Goal: Task Accomplishment & Management: Manage account settings

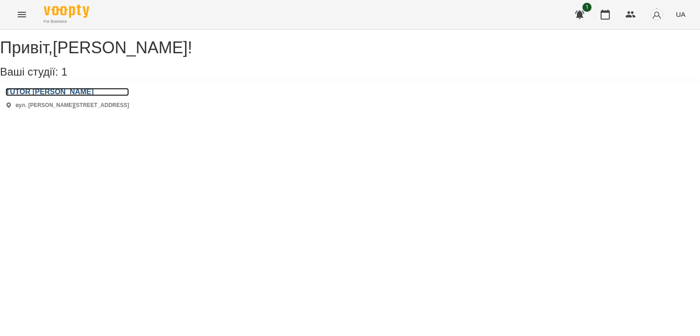
click at [56, 96] on h3 "TUTOR [PERSON_NAME]" at bounding box center [67, 92] width 124 height 8
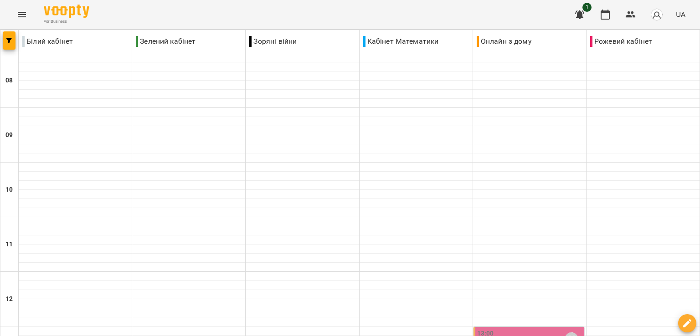
scroll to position [410, 0]
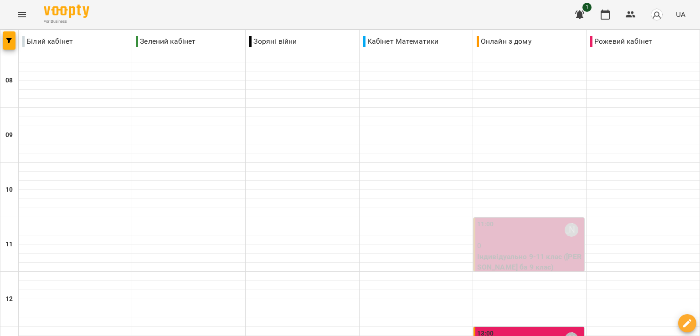
scroll to position [501, 0]
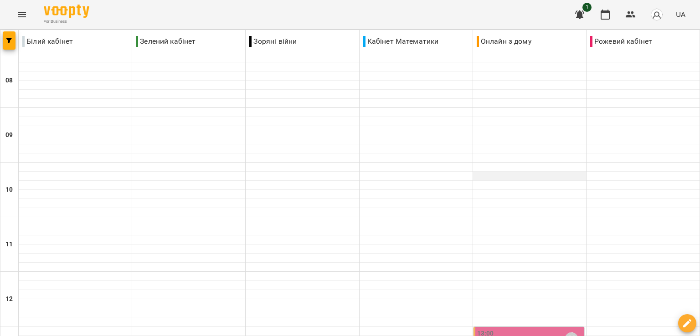
scroll to position [228, 0]
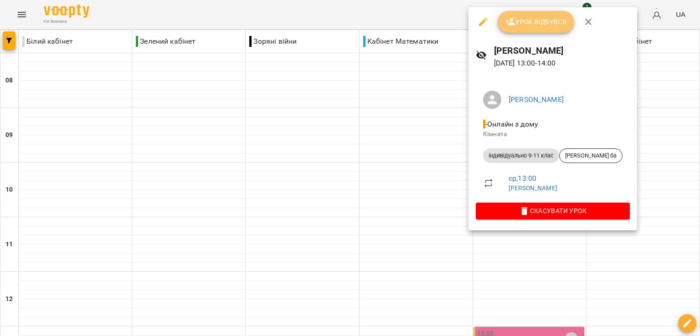
click at [529, 30] on button "Урок відбувся" at bounding box center [536, 22] width 77 height 22
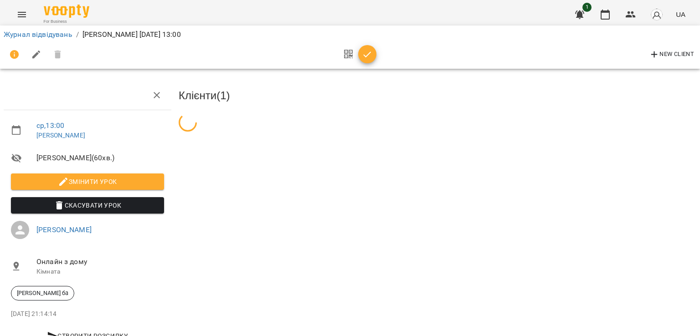
click at [367, 60] on button "button" at bounding box center [367, 54] width 18 height 18
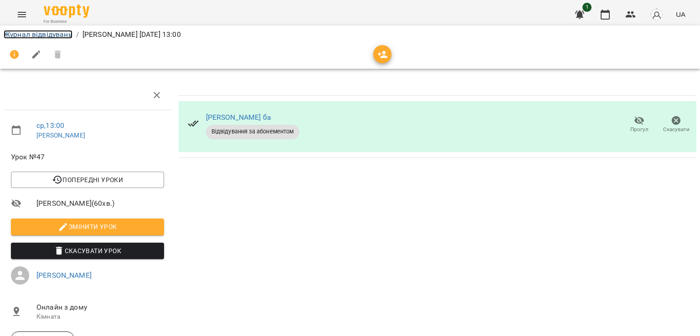
click at [58, 38] on link "Журнал відвідувань" at bounding box center [38, 34] width 69 height 9
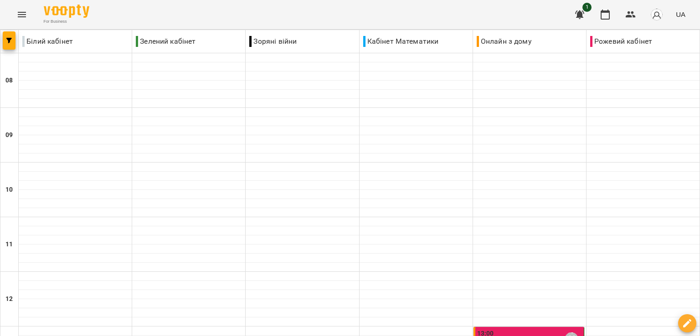
scroll to position [365, 0]
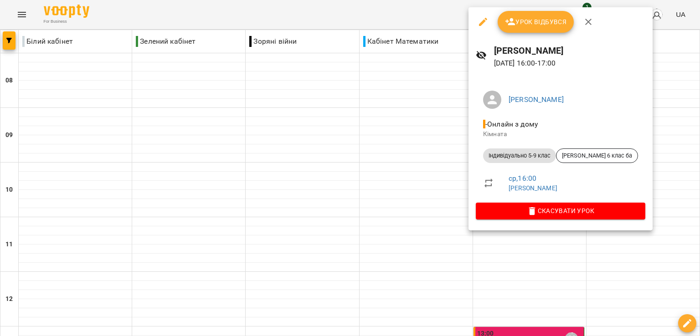
click at [531, 23] on span "Урок відбувся" at bounding box center [536, 21] width 62 height 11
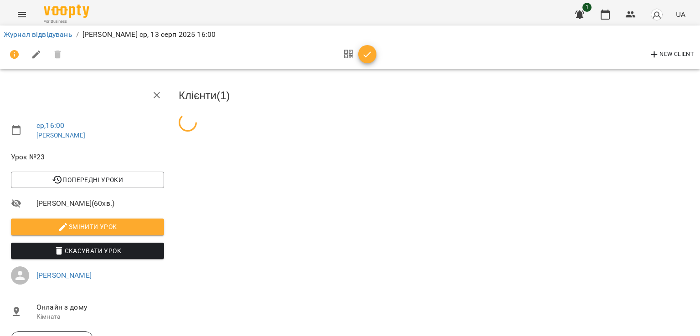
click at [367, 59] on icon "button" at bounding box center [367, 54] width 11 height 11
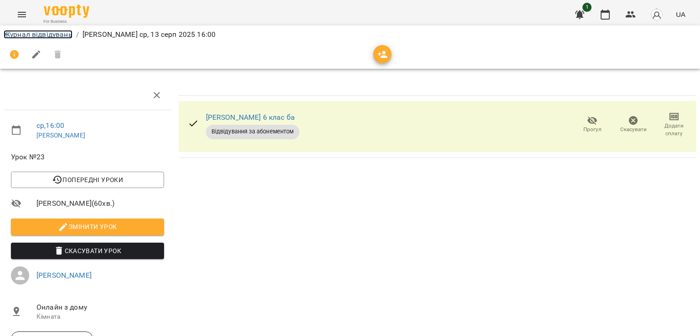
click at [59, 36] on link "Журнал відвідувань" at bounding box center [38, 34] width 69 height 9
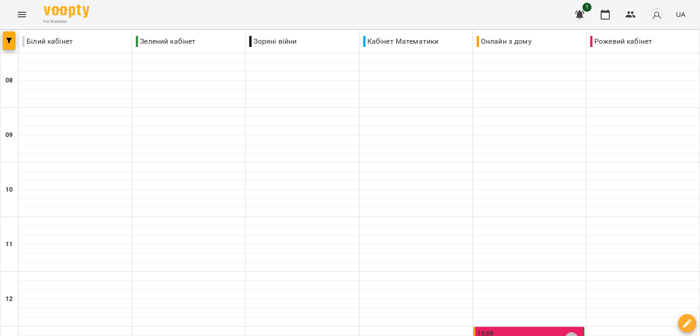
scroll to position [501, 0]
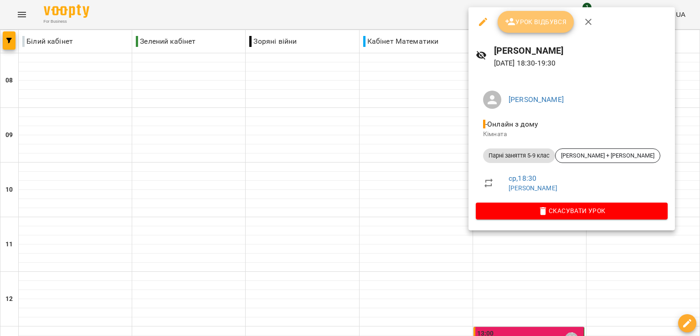
click at [536, 20] on span "Урок відбувся" at bounding box center [536, 21] width 62 height 11
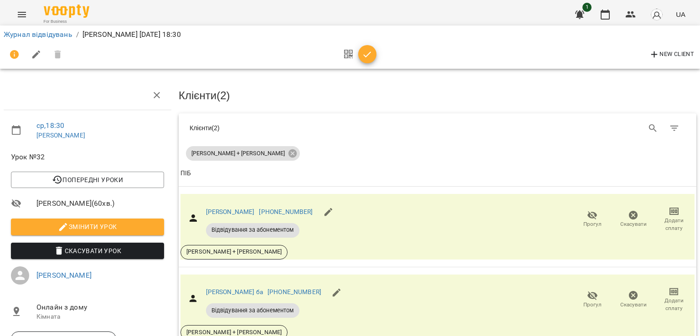
click at [362, 54] on icon "button" at bounding box center [367, 54] width 11 height 11
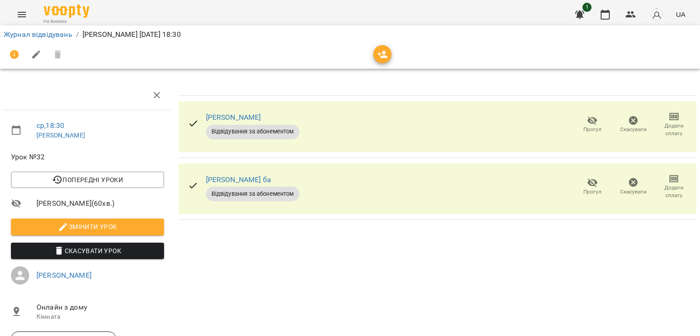
click at [52, 39] on li "Журнал відвідувань" at bounding box center [38, 34] width 69 height 11
click at [62, 34] on link "Журнал відвідувань" at bounding box center [38, 34] width 69 height 9
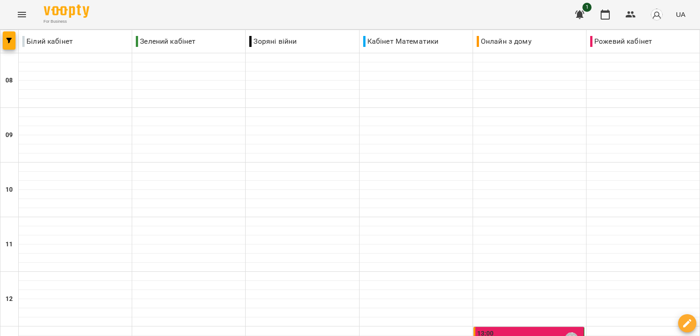
scroll to position [501, 0]
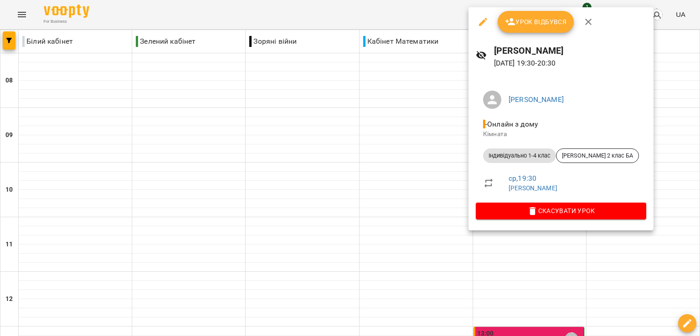
click at [527, 13] on button "Урок відбувся" at bounding box center [536, 22] width 77 height 22
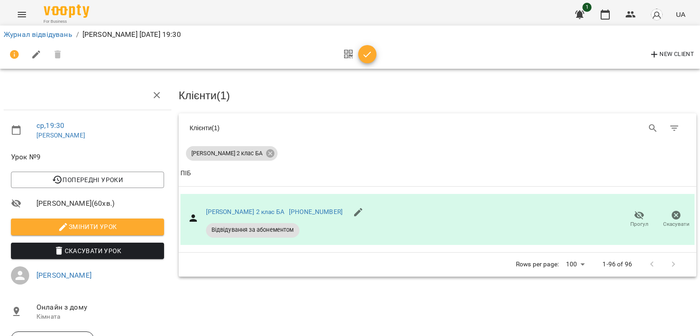
click at [368, 54] on icon "button" at bounding box center [368, 55] width 8 height 6
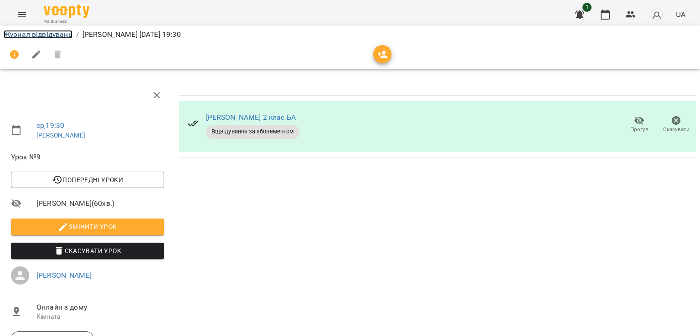
click at [64, 37] on link "Журнал відвідувань" at bounding box center [38, 34] width 69 height 9
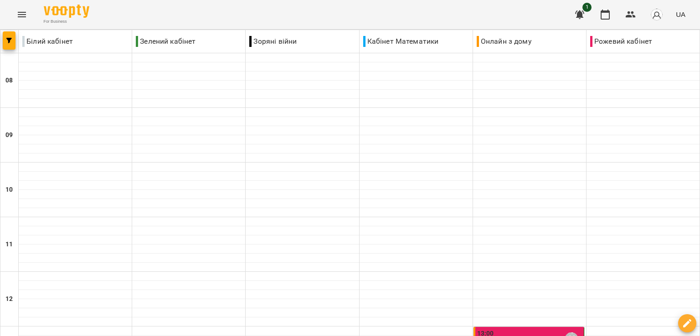
scroll to position [137, 0]
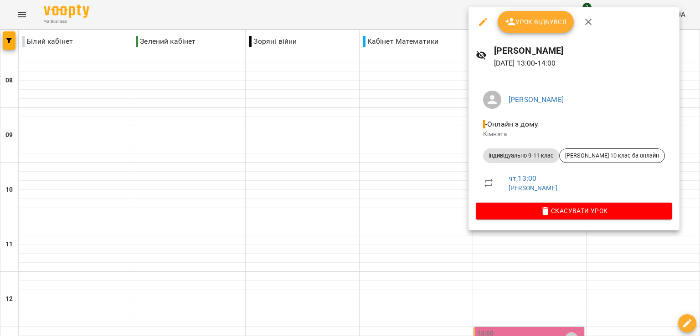
click at [527, 23] on span "Урок відбувся" at bounding box center [536, 21] width 62 height 11
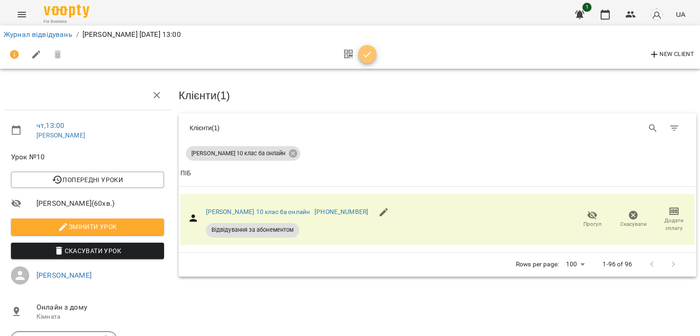
click at [363, 53] on icon "button" at bounding box center [367, 54] width 11 height 11
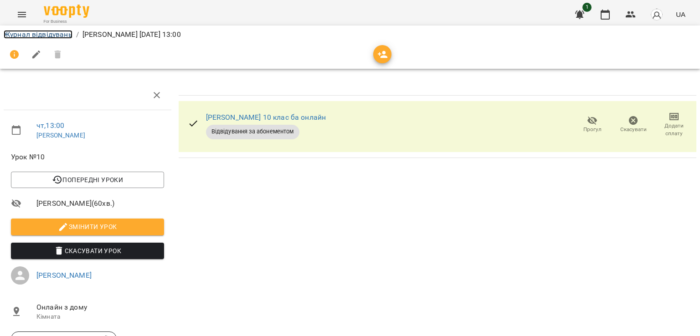
click at [30, 37] on link "Журнал відвідувань" at bounding box center [38, 34] width 69 height 9
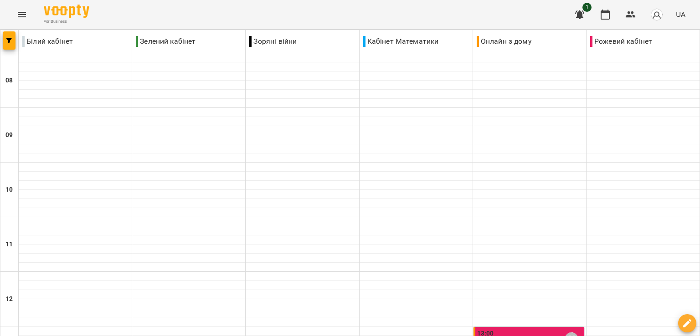
scroll to position [182, 0]
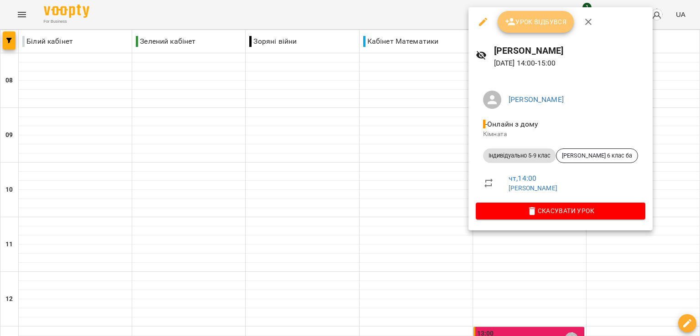
click at [501, 25] on button "Урок відбувся" at bounding box center [536, 22] width 77 height 22
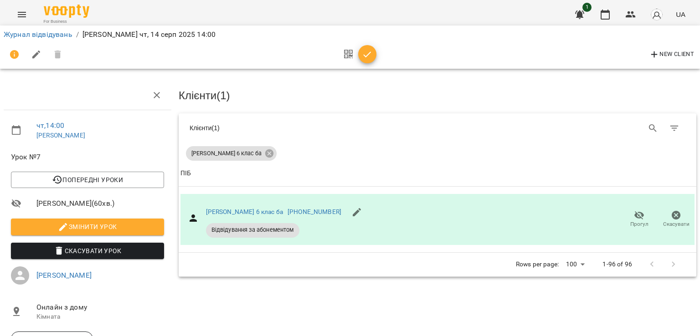
click at [367, 58] on icon "button" at bounding box center [367, 54] width 11 height 11
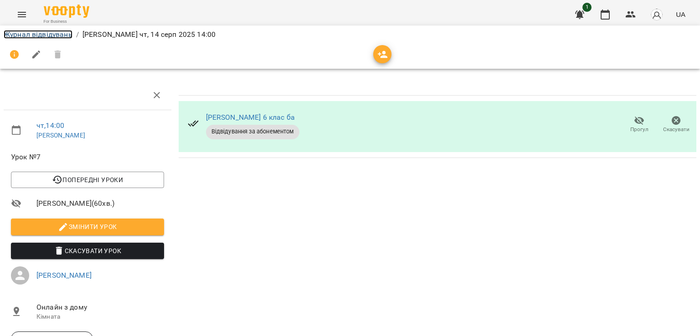
click at [53, 37] on link "Журнал відвідувань" at bounding box center [38, 34] width 69 height 9
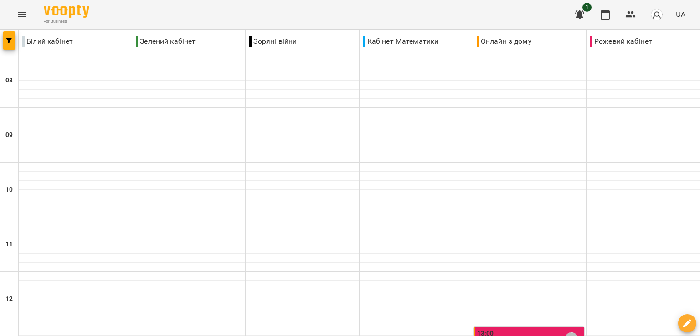
scroll to position [319, 0]
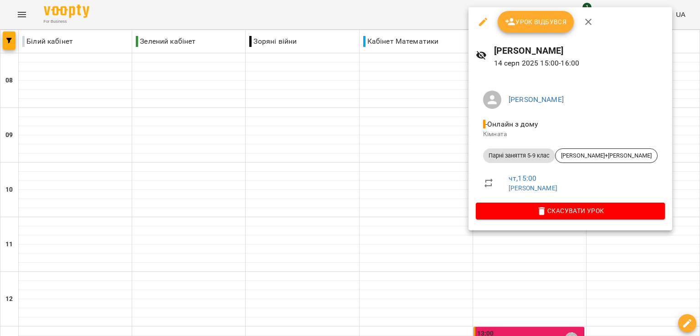
click at [512, 24] on icon "button" at bounding box center [511, 21] width 10 height 7
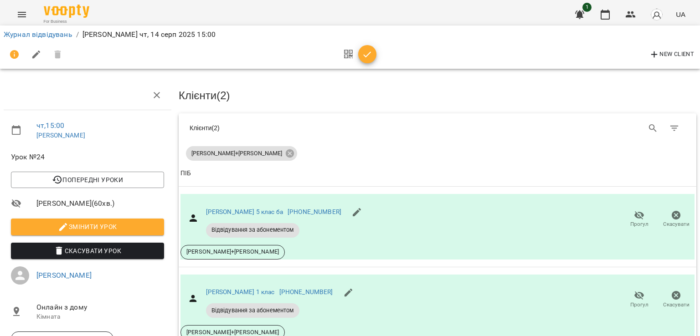
drag, startPoint x: 368, startPoint y: 56, endPoint x: 346, endPoint y: 57, distance: 21.9
click at [367, 56] on icon "button" at bounding box center [367, 54] width 11 height 11
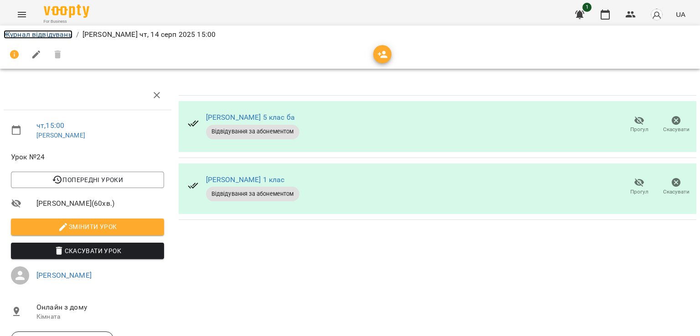
click at [63, 37] on link "Журнал відвідувань" at bounding box center [38, 34] width 69 height 9
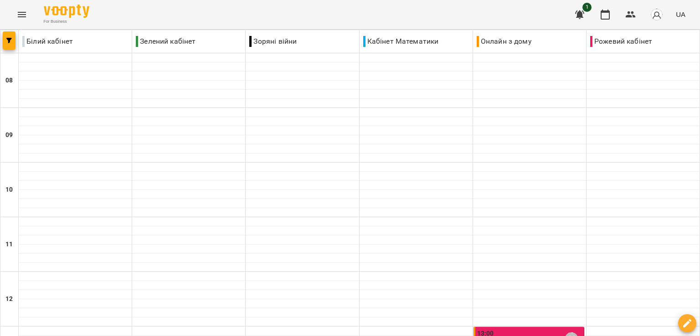
scroll to position [274, 0]
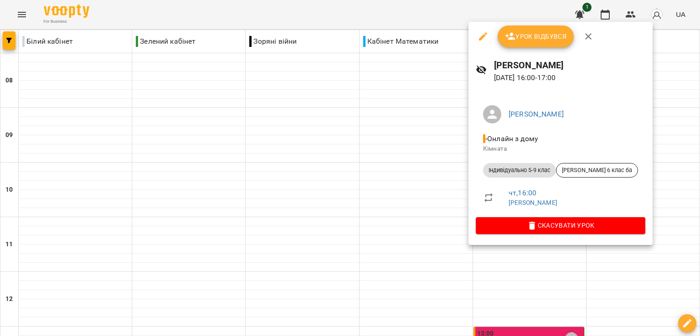
click at [516, 32] on span "Урок відбувся" at bounding box center [536, 36] width 62 height 11
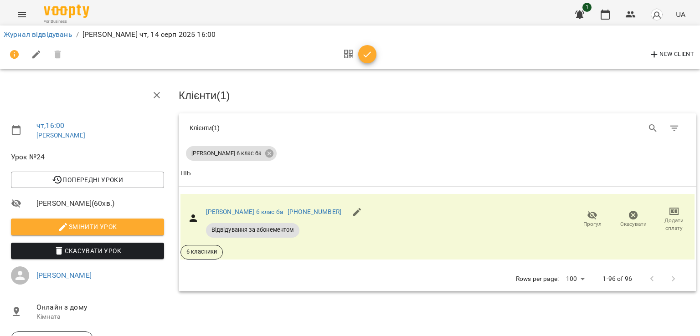
click at [362, 59] on icon "button" at bounding box center [367, 54] width 11 height 11
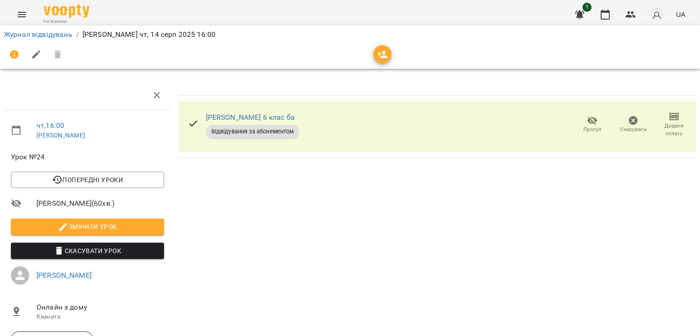
click at [64, 41] on div "Журнал відвідувань / [PERSON_NAME] [DATE] 16:00" at bounding box center [350, 34] width 697 height 15
click at [66, 37] on link "Журнал відвідувань" at bounding box center [38, 34] width 69 height 9
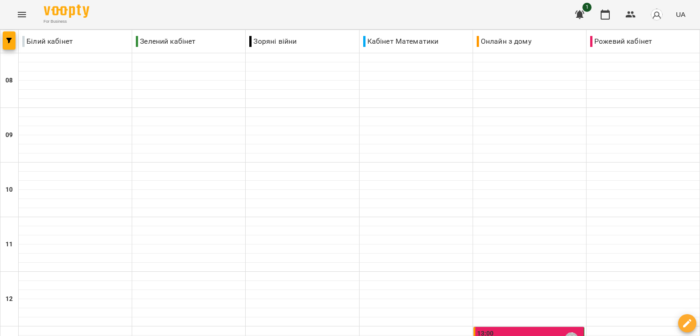
scroll to position [365, 0]
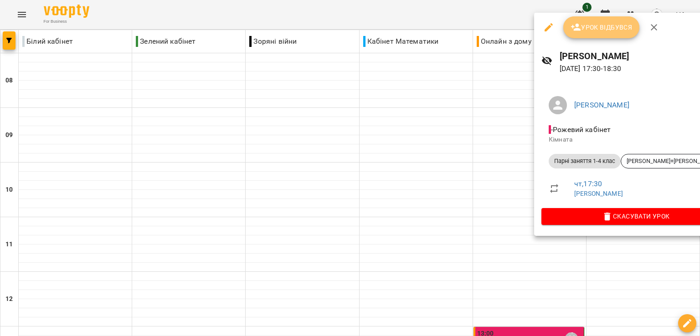
click at [596, 28] on span "Урок відбувся" at bounding box center [602, 27] width 62 height 11
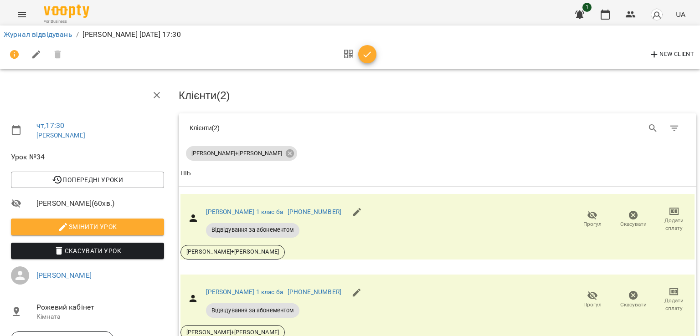
click at [364, 59] on icon "button" at bounding box center [367, 54] width 11 height 11
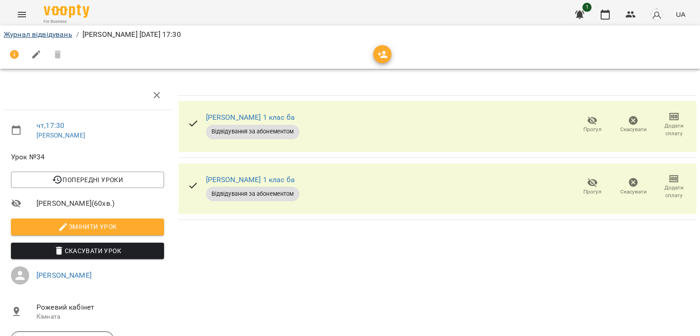
click at [52, 29] on li "Журнал відвідувань" at bounding box center [38, 34] width 69 height 11
click at [53, 34] on link "Журнал відвідувань" at bounding box center [38, 34] width 69 height 9
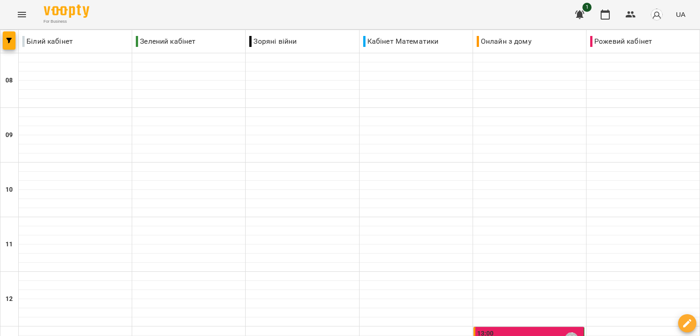
scroll to position [543, 0]
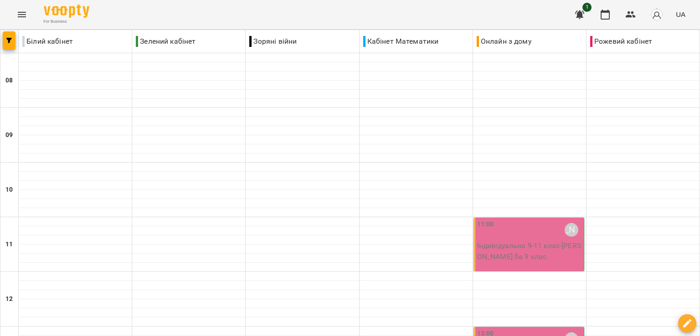
click at [535, 229] on div "11:00 [PERSON_NAME]" at bounding box center [529, 230] width 105 height 21
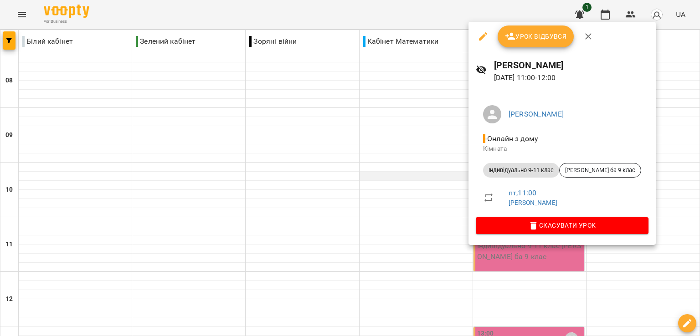
click at [421, 173] on div at bounding box center [350, 168] width 700 height 336
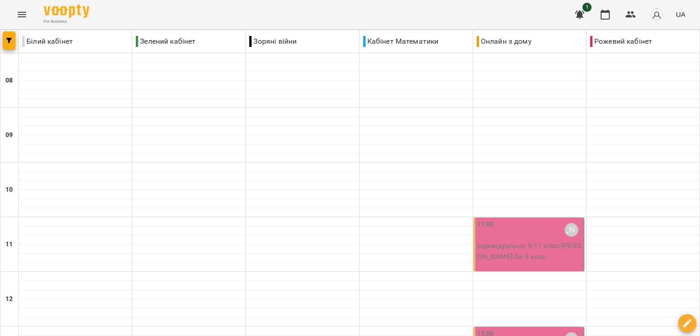
scroll to position [91, 0]
click at [535, 220] on div "11:00 [PERSON_NAME]" at bounding box center [529, 230] width 105 height 21
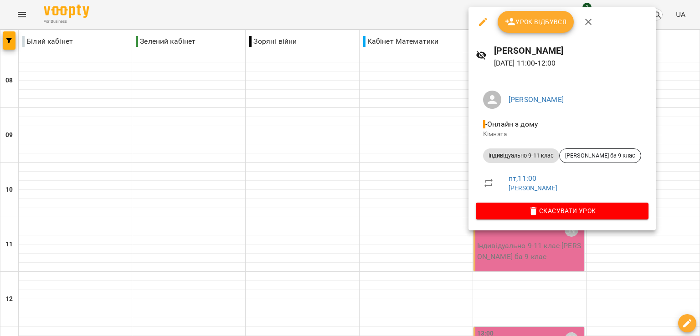
click at [543, 26] on button "Урок відбувся" at bounding box center [536, 22] width 77 height 22
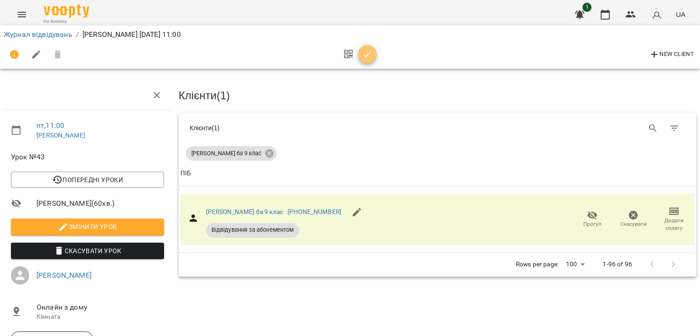
click at [373, 52] on span "button" at bounding box center [367, 54] width 18 height 11
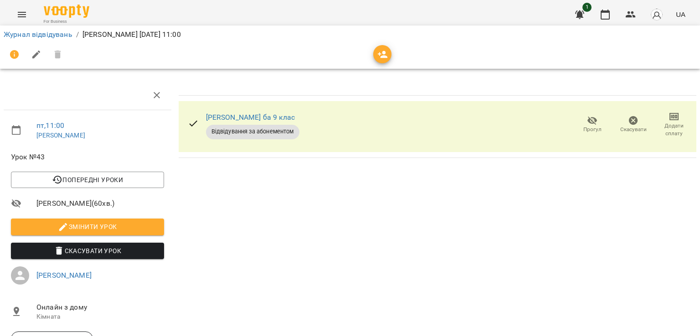
click at [589, 130] on span "Прогул" at bounding box center [592, 130] width 18 height 8
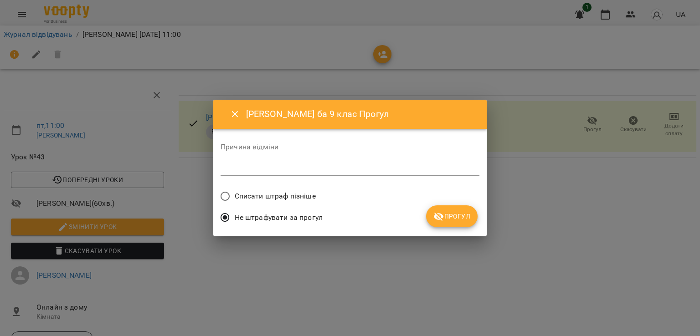
click at [485, 213] on div "[PERSON_NAME] ба 9 клас Прогул Причина відміни * Списати штраф пізніше Не штраф…" at bounding box center [350, 168] width 274 height 137
click at [458, 218] on span "Прогул" at bounding box center [452, 216] width 37 height 11
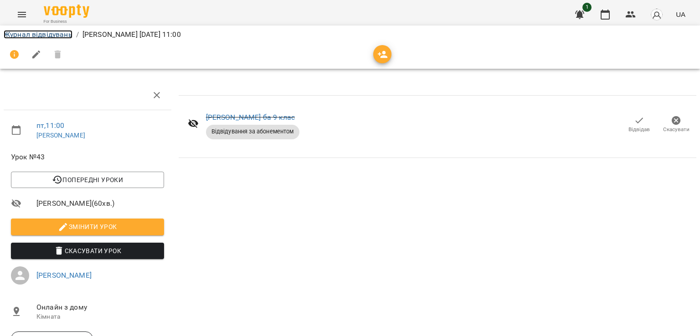
click at [60, 36] on link "Журнал відвідувань" at bounding box center [38, 34] width 69 height 9
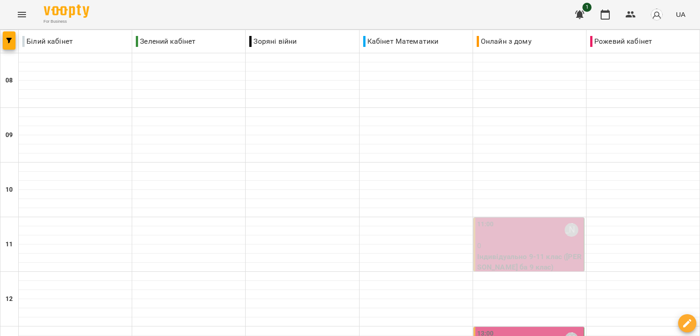
scroll to position [182, 0]
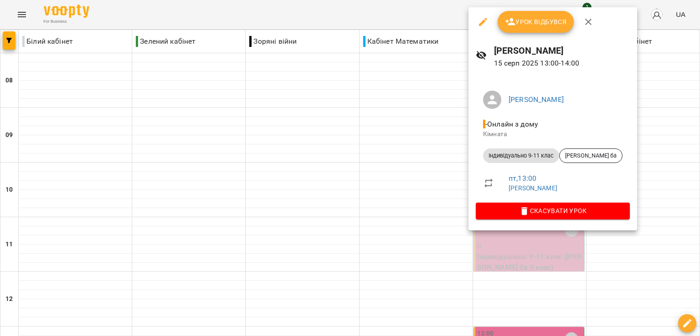
click at [543, 37] on div "[PERSON_NAME] [DATE] 13:00 - 14:00" at bounding box center [553, 56] width 169 height 40
click at [542, 28] on button "Урок відбувся" at bounding box center [536, 22] width 77 height 22
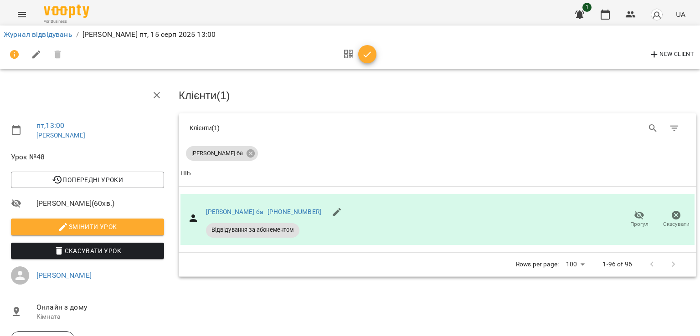
click at [370, 55] on icon "button" at bounding box center [367, 54] width 11 height 11
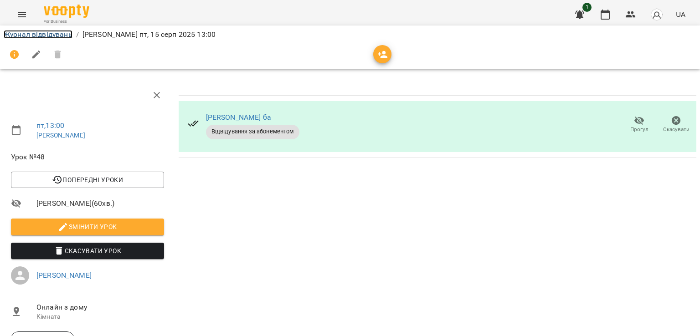
click at [67, 33] on link "Журнал відвідувань" at bounding box center [38, 34] width 69 height 9
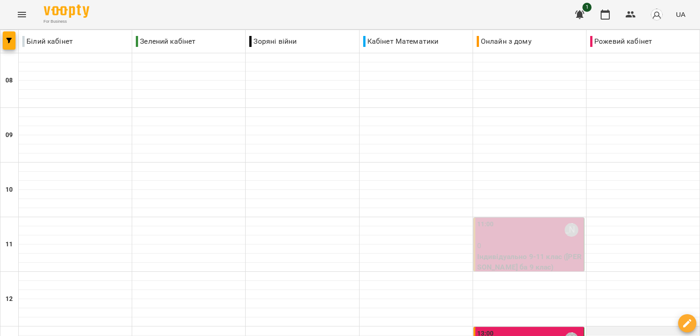
scroll to position [365, 0]
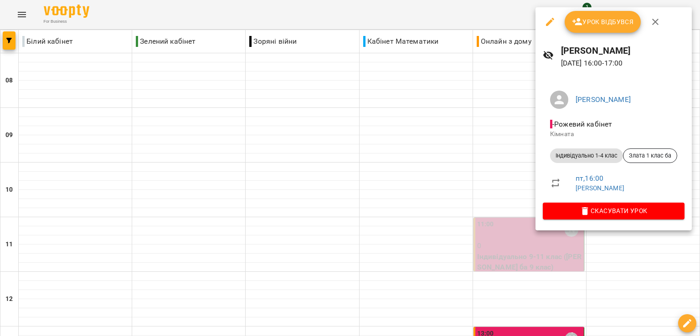
click at [593, 17] on span "Урок відбувся" at bounding box center [603, 21] width 62 height 11
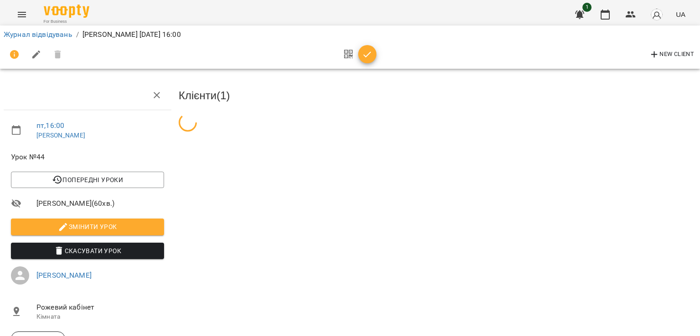
click at [361, 44] on div at bounding box center [358, 55] width 38 height 22
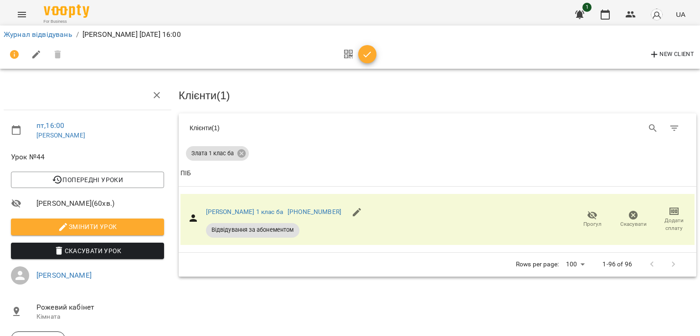
click at [360, 52] on span "button" at bounding box center [367, 54] width 18 height 11
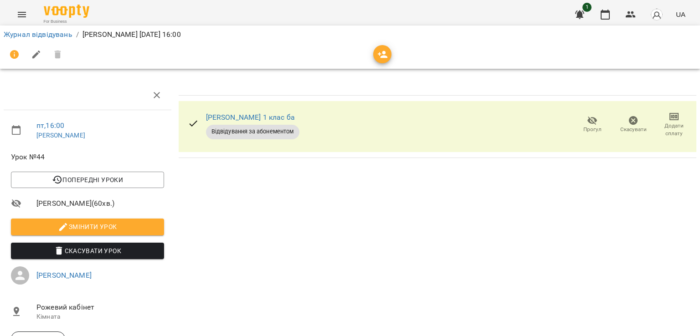
click at [578, 126] on span "Прогул" at bounding box center [593, 124] width 30 height 18
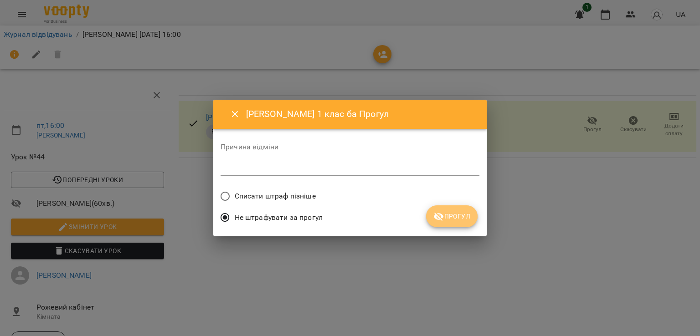
click at [443, 218] on icon "submit" at bounding box center [439, 217] width 10 height 9
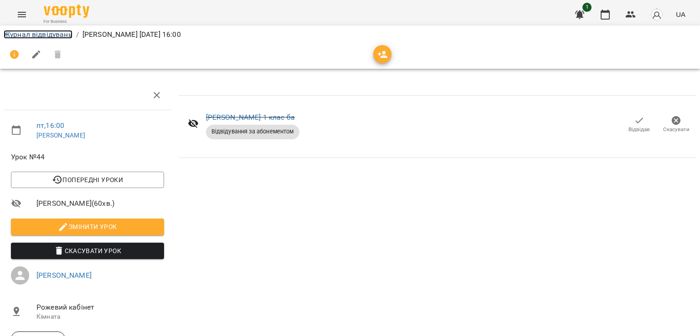
click at [29, 37] on link "Журнал відвідувань" at bounding box center [38, 34] width 69 height 9
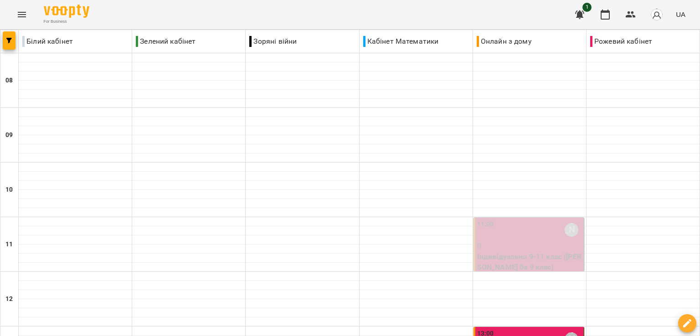
scroll to position [456, 0]
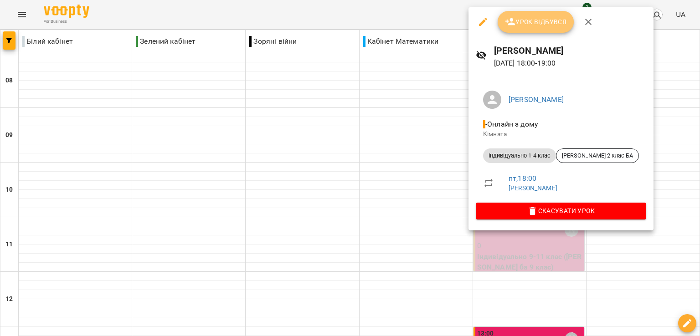
click at [540, 31] on button "Урок відбувся" at bounding box center [536, 22] width 77 height 22
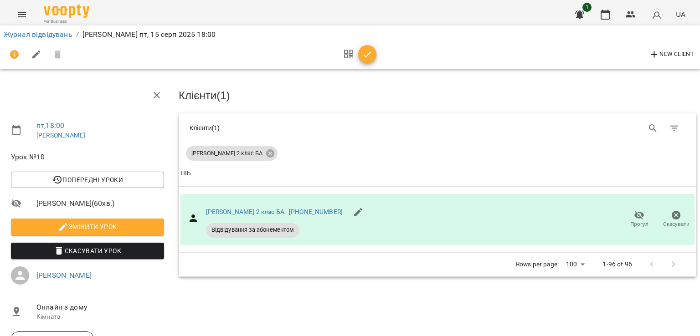
click at [366, 58] on icon "button" at bounding box center [367, 54] width 11 height 11
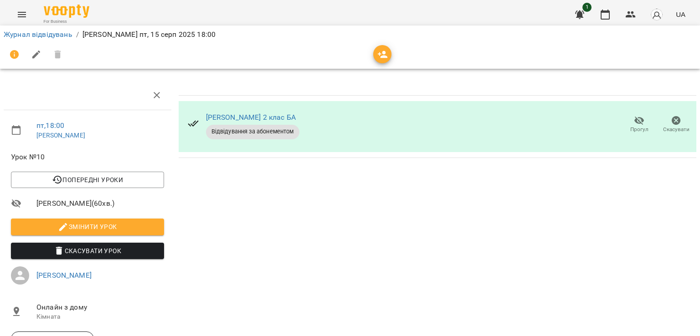
click at [39, 41] on div "Журнал відвідувань / [PERSON_NAME] [DATE] 18:00" at bounding box center [350, 34] width 697 height 15
click at [41, 38] on link "Журнал відвідувань" at bounding box center [38, 34] width 69 height 9
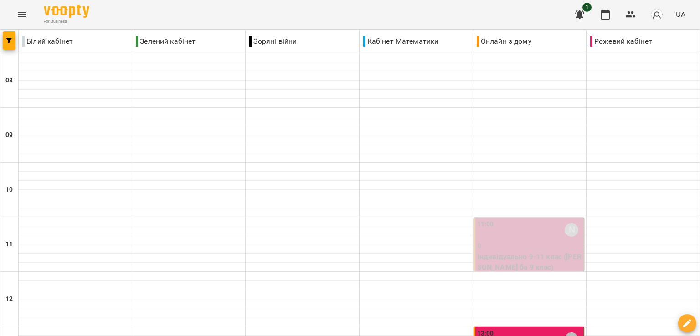
scroll to position [228, 0]
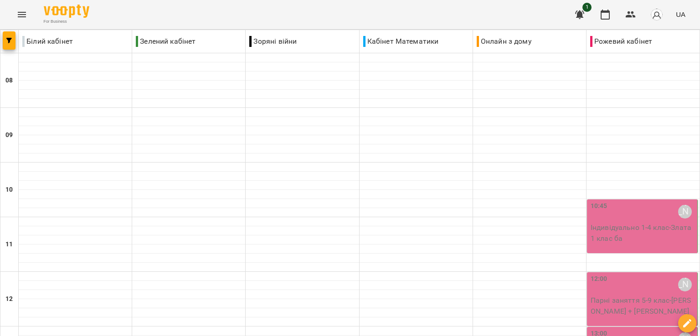
scroll to position [46, 0]
click at [643, 222] on p "Індивідуально 1-4 клас - Злата 1 клас ба" at bounding box center [643, 232] width 105 height 21
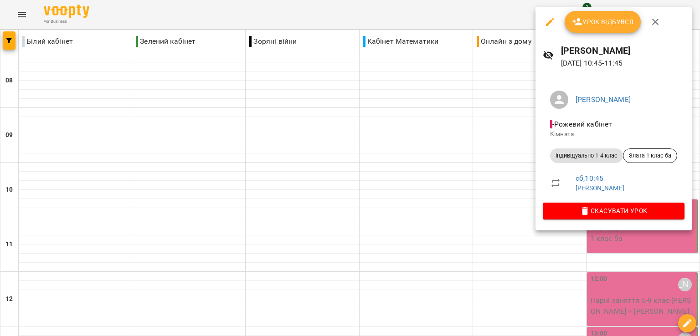
click at [596, 23] on span "Урок відбувся" at bounding box center [603, 21] width 62 height 11
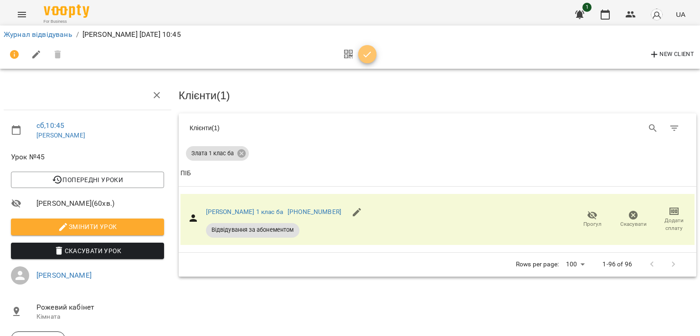
click at [361, 47] on button "button" at bounding box center [367, 54] width 18 height 18
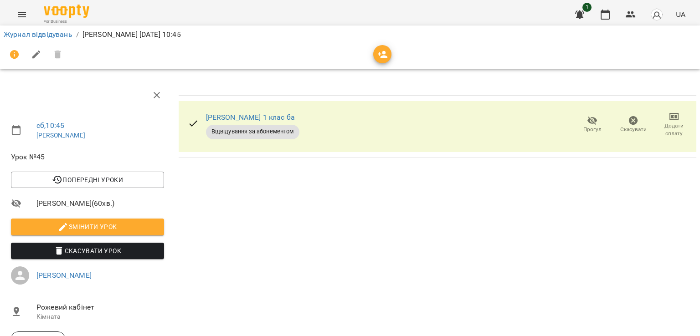
click at [578, 122] on span "Прогул" at bounding box center [593, 124] width 30 height 18
click at [445, 219] on div "[PERSON_NAME] 1 клас ба Відвідування за абонементом Прогул Скасувати Додати спл…" at bounding box center [437, 239] width 525 height 324
click at [587, 120] on icon "button" at bounding box center [592, 120] width 11 height 11
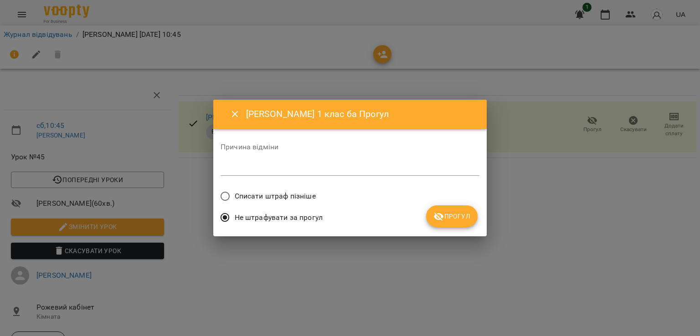
click at [462, 219] on span "Прогул" at bounding box center [452, 216] width 37 height 11
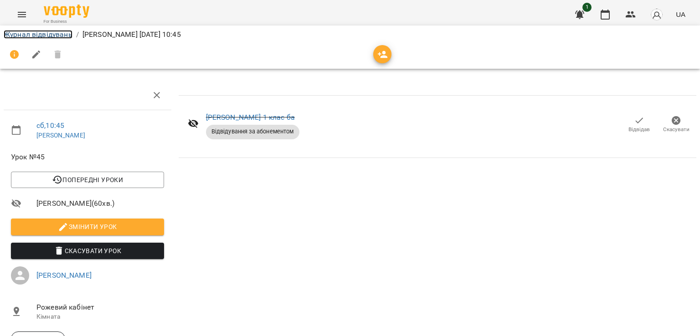
click at [72, 34] on link "Журнал відвідувань" at bounding box center [38, 34] width 69 height 9
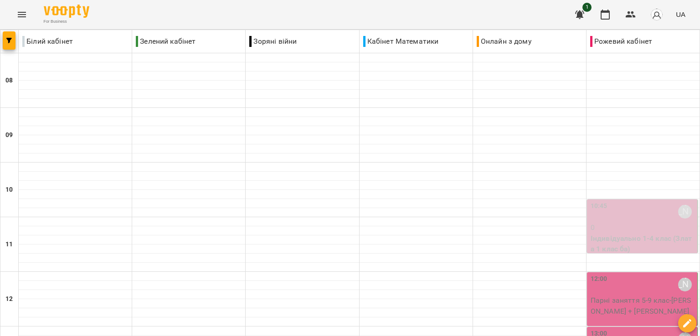
scroll to position [91, 0]
click at [645, 295] on p "Парні заняття 5-9 клас - [PERSON_NAME] + [PERSON_NAME]" at bounding box center [643, 305] width 105 height 21
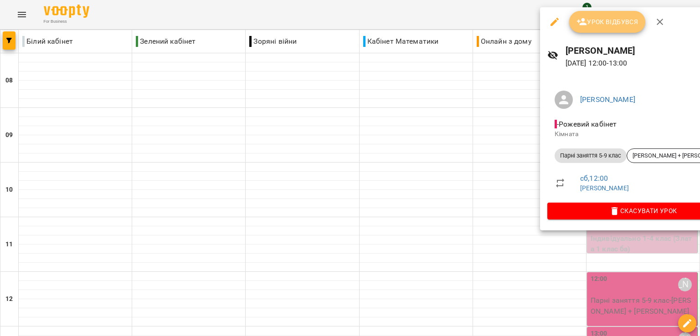
click at [608, 26] on span "Урок відбувся" at bounding box center [608, 21] width 62 height 11
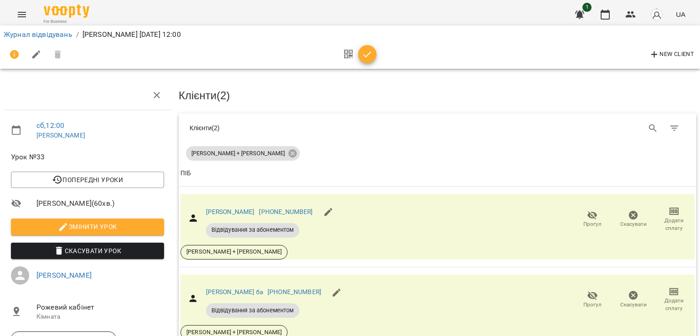
click at [371, 58] on icon "button" at bounding box center [367, 54] width 11 height 11
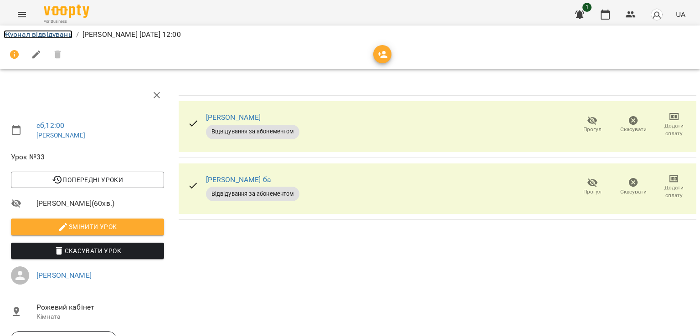
drag, startPoint x: 46, startPoint y: 35, endPoint x: 66, endPoint y: 41, distance: 20.8
click at [46, 35] on link "Журнал відвідувань" at bounding box center [38, 34] width 69 height 9
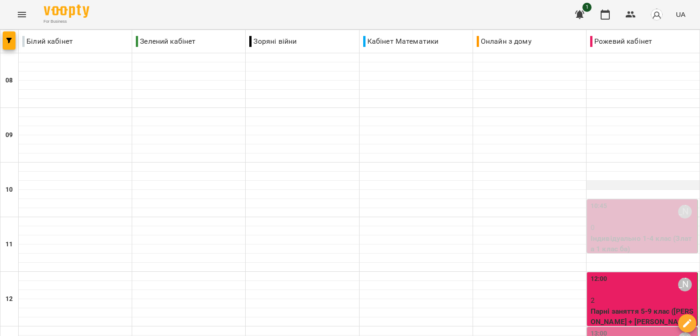
scroll to position [182, 0]
click at [617, 329] on div "13:00 [PERSON_NAME]" at bounding box center [643, 339] width 105 height 21
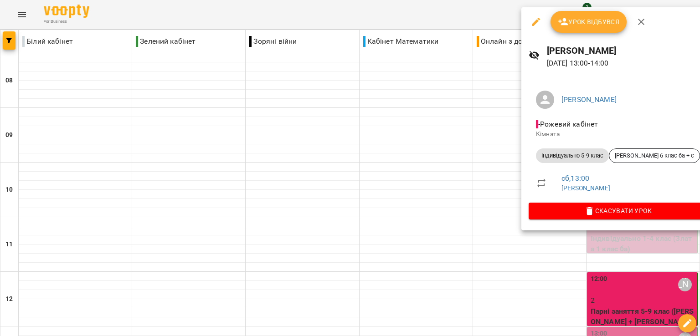
click at [582, 30] on button "Урок відбувся" at bounding box center [589, 22] width 77 height 22
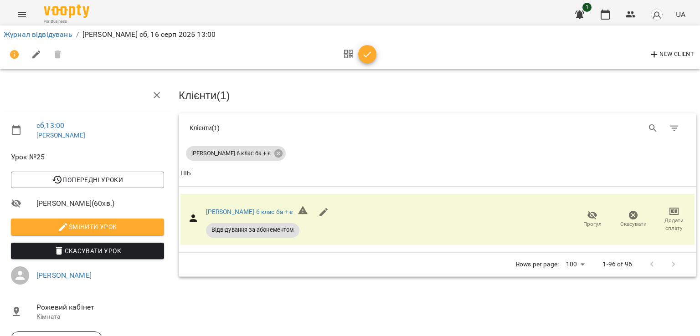
click at [368, 54] on icon "button" at bounding box center [368, 55] width 8 height 6
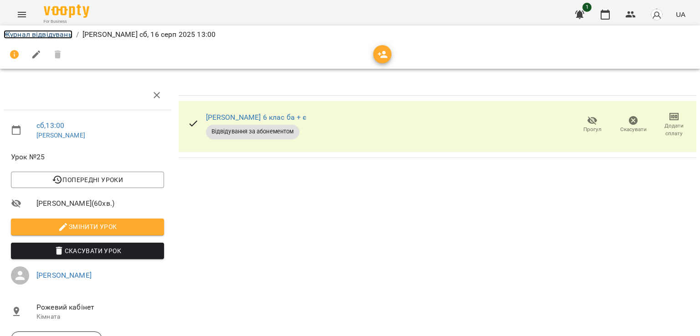
click at [62, 36] on link "Журнал відвідувань" at bounding box center [38, 34] width 69 height 9
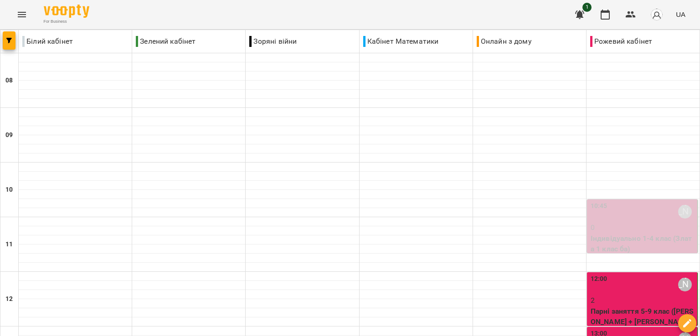
scroll to position [319, 0]
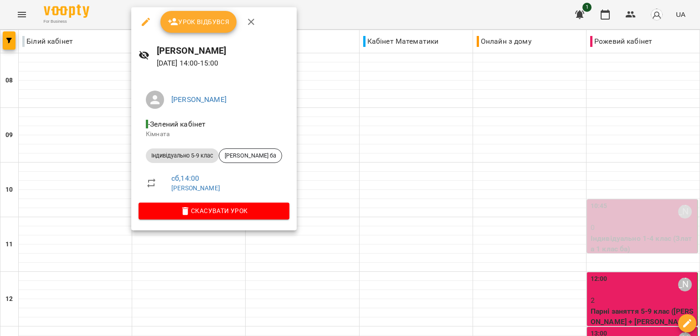
click at [205, 24] on span "Урок відбувся" at bounding box center [199, 21] width 62 height 11
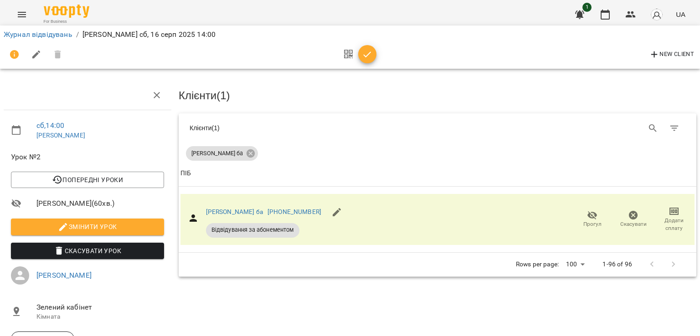
click at [374, 57] on span "button" at bounding box center [367, 54] width 18 height 11
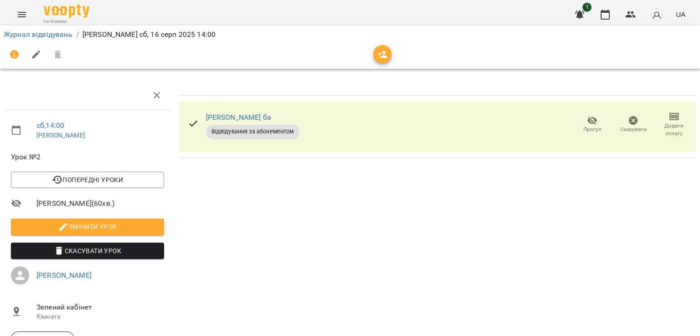
click at [16, 17] on button "Menu" at bounding box center [22, 15] width 22 height 22
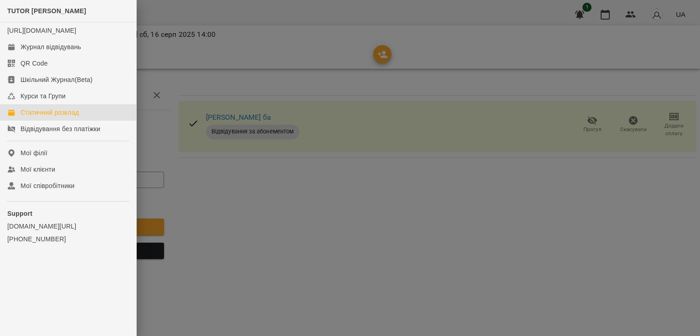
click at [71, 117] on div "Статичний розклад" at bounding box center [50, 112] width 58 height 9
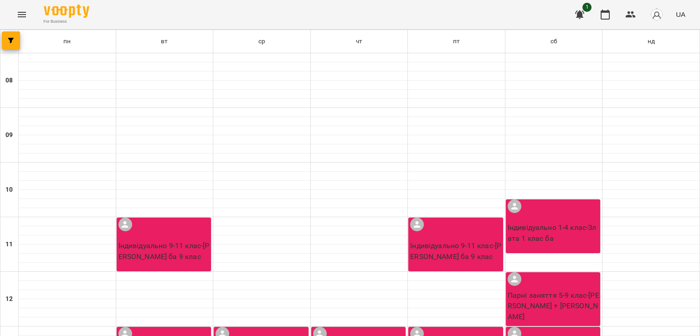
scroll to position [91, 0]
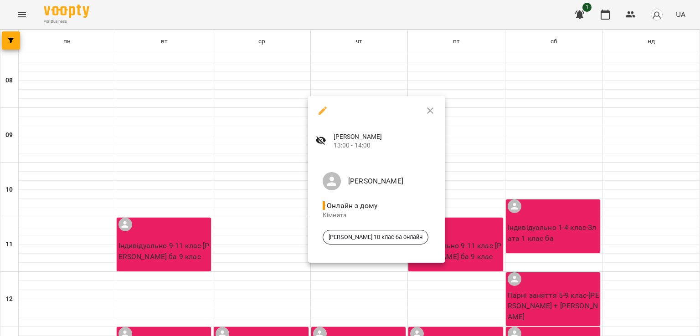
click at [664, 257] on div at bounding box center [350, 168] width 700 height 336
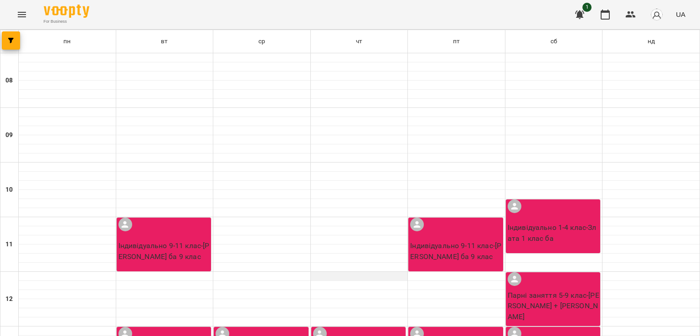
click at [318, 272] on div at bounding box center [359, 276] width 97 height 9
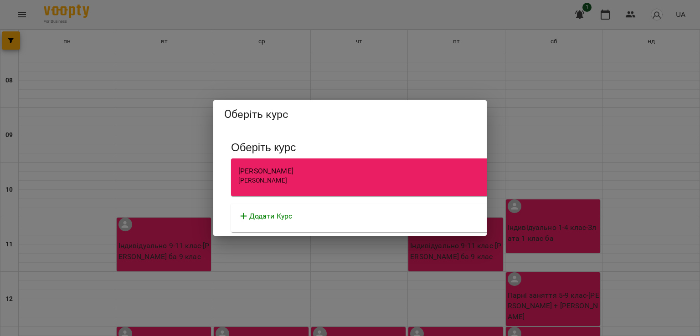
click at [274, 175] on div "[PERSON_NAME]" at bounding box center [490, 171] width 505 height 11
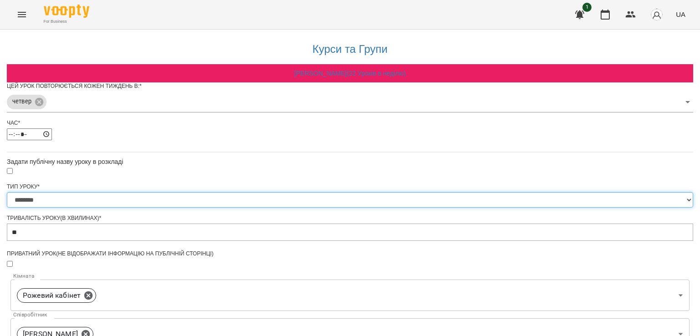
click at [279, 208] on select "**********" at bounding box center [350, 199] width 687 height 15
select select "**********"
click at [237, 208] on select "**********" at bounding box center [350, 199] width 687 height 15
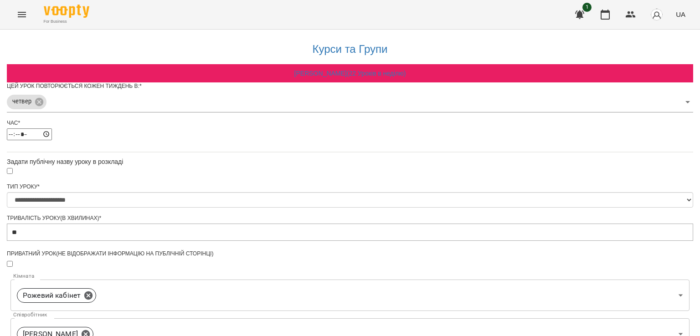
click at [522, 218] on div "**********" at bounding box center [350, 298] width 687 height 537
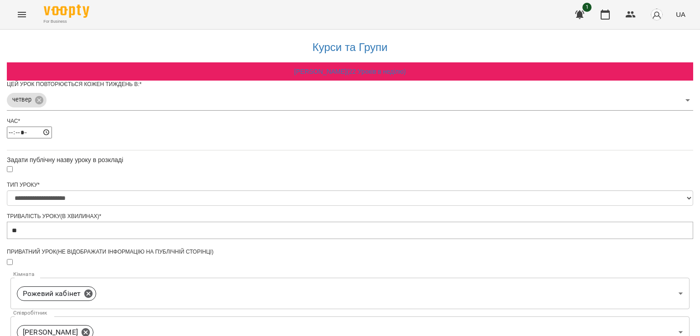
scroll to position [228, 0]
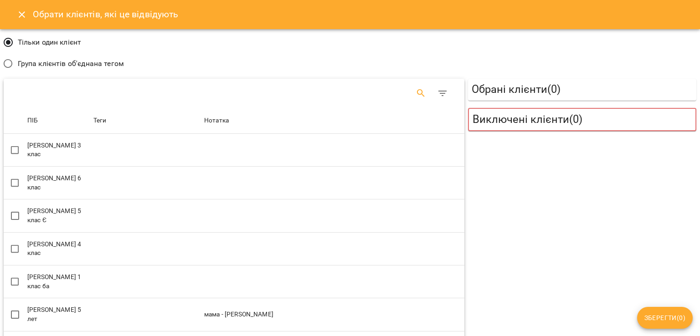
click at [414, 102] on button "Search" at bounding box center [421, 94] width 22 height 22
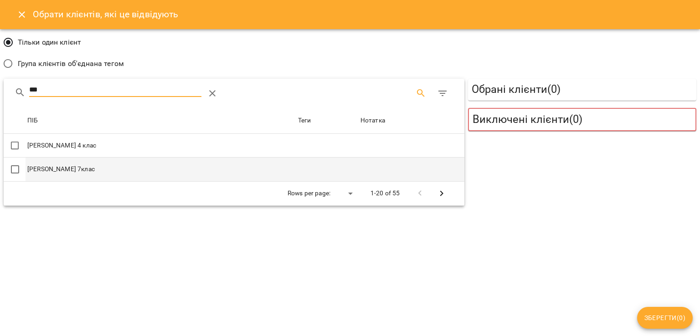
type input "***"
click at [110, 165] on td "[PERSON_NAME] 7клас" at bounding box center [161, 170] width 271 height 24
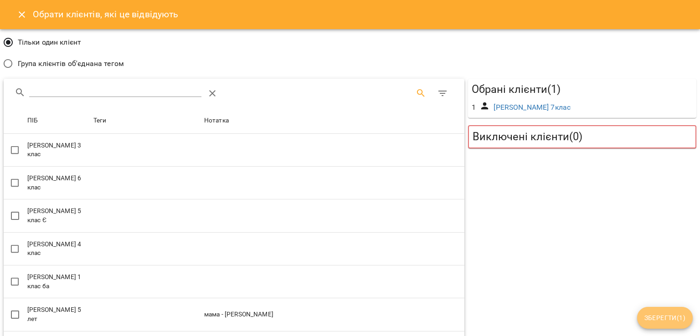
click at [673, 320] on span "Зберегти ( 1 )" at bounding box center [665, 318] width 41 height 11
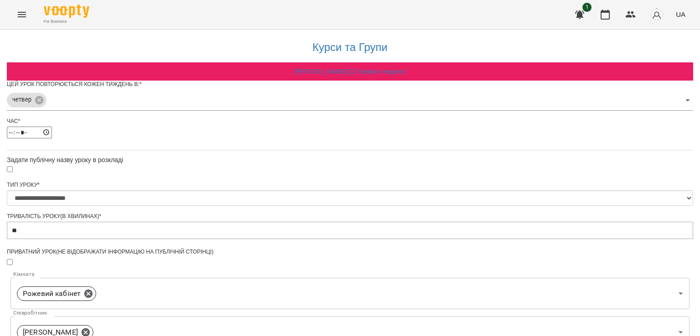
scroll to position [295, 0]
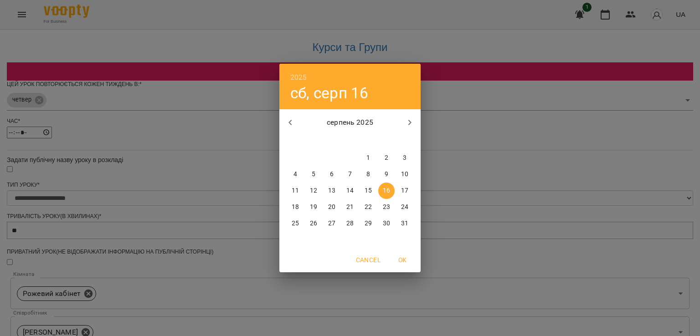
click at [295, 189] on p "11" at bounding box center [295, 190] width 7 height 9
type input "**********"
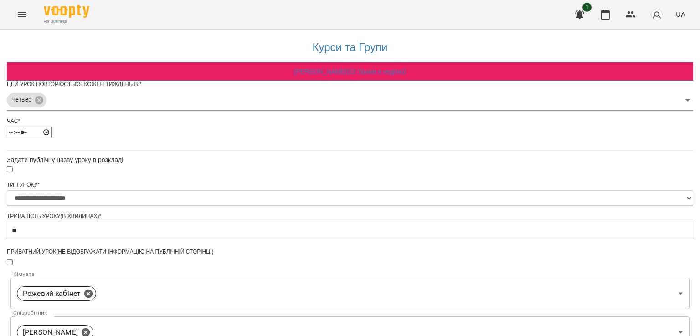
scroll to position [204, 0]
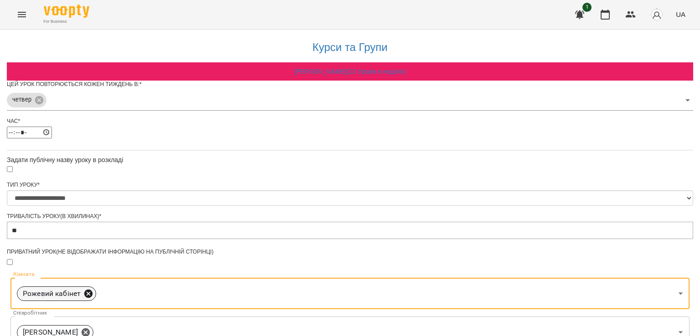
click at [93, 289] on icon at bounding box center [88, 293] width 8 height 8
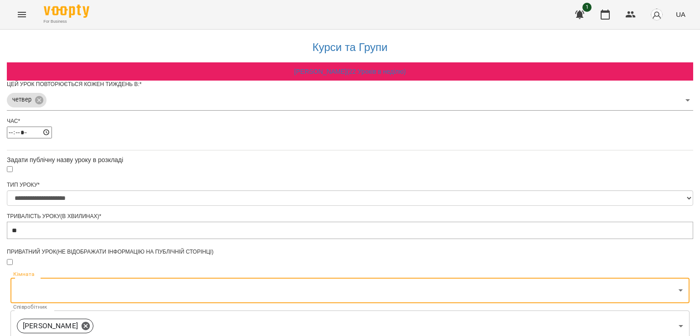
click at [315, 119] on body "**********" at bounding box center [350, 293] width 700 height 586
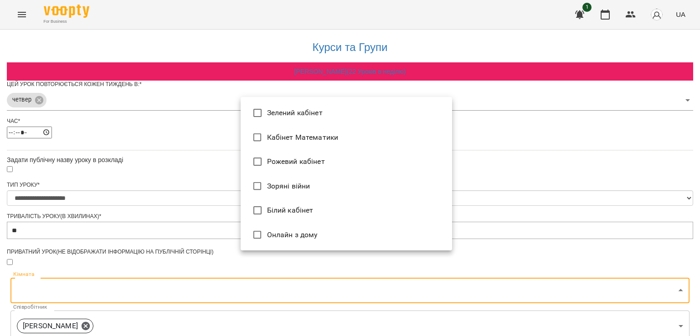
click at [282, 237] on li "Онлайн з дому" at bounding box center [347, 235] width 212 height 25
type input "**********"
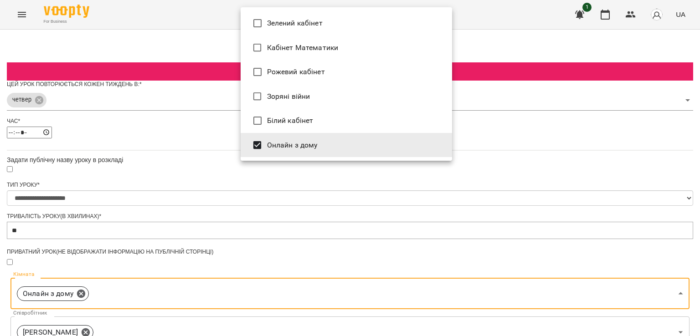
click at [550, 284] on div at bounding box center [350, 168] width 700 height 336
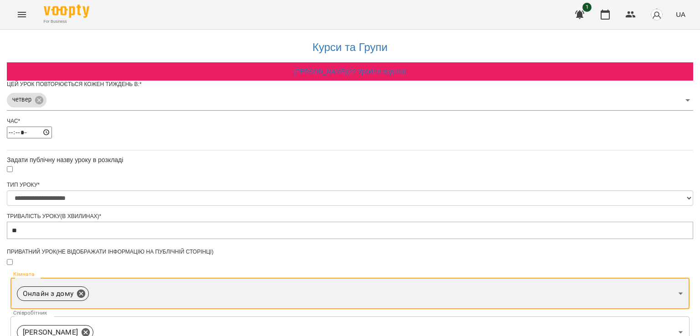
scroll to position [320, 0]
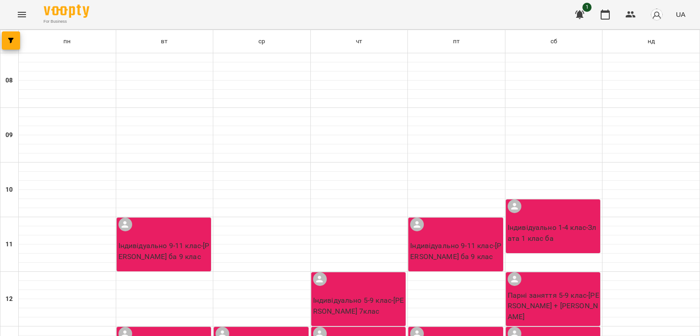
scroll to position [319, 0]
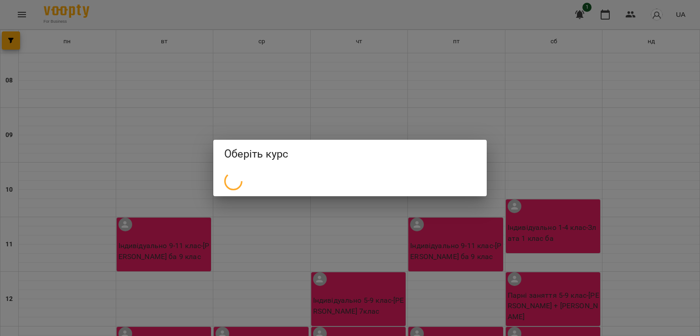
click at [178, 226] on div "Оберіть курс" at bounding box center [350, 168] width 700 height 336
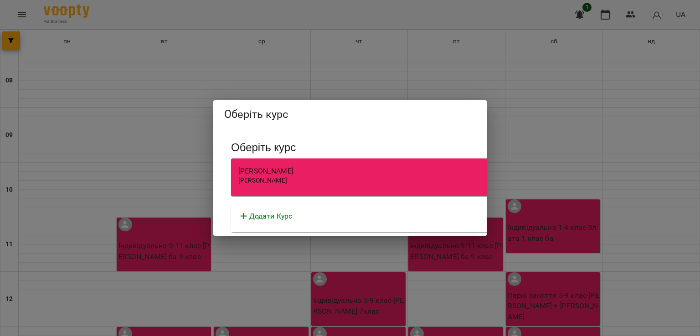
click at [310, 169] on div "[PERSON_NAME]" at bounding box center [490, 171] width 505 height 11
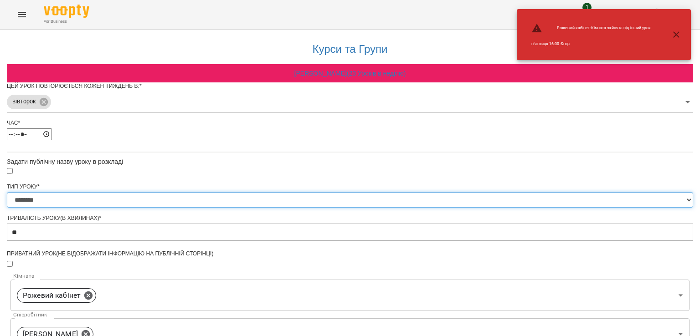
click at [286, 208] on select "**********" at bounding box center [350, 199] width 687 height 15
select select "**********"
click at [237, 208] on select "**********" at bounding box center [350, 199] width 687 height 15
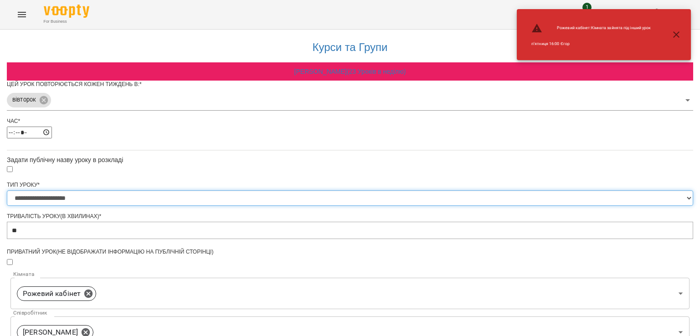
scroll to position [228, 0]
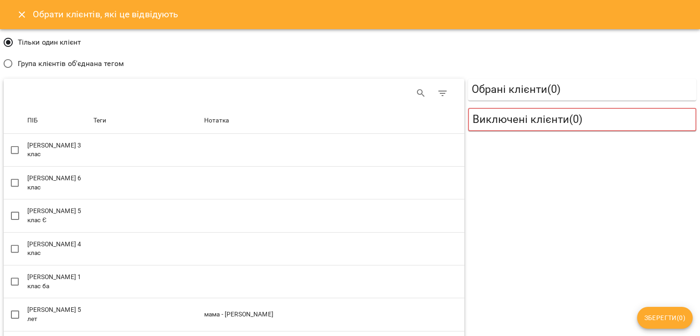
drag, startPoint x: 399, startPoint y: 95, endPoint x: 405, endPoint y: 95, distance: 5.9
click at [400, 95] on div "Table Toolbar" at bounding box center [332, 94] width 241 height 22
click at [410, 95] on button "Search" at bounding box center [421, 94] width 22 height 22
click at [432, 98] on button "Фільтр" at bounding box center [443, 94] width 22 height 22
click at [416, 93] on div at bounding box center [350, 168] width 700 height 336
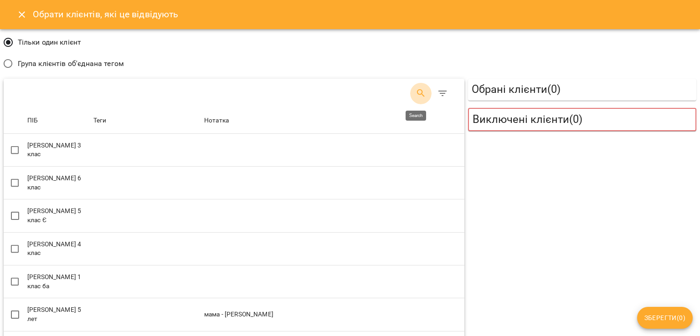
click at [410, 95] on button "Search" at bounding box center [421, 94] width 22 height 22
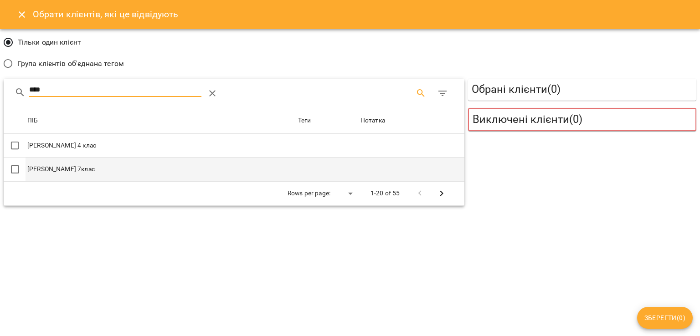
type input "****"
click at [146, 167] on td "[PERSON_NAME] 7клас" at bounding box center [161, 170] width 271 height 24
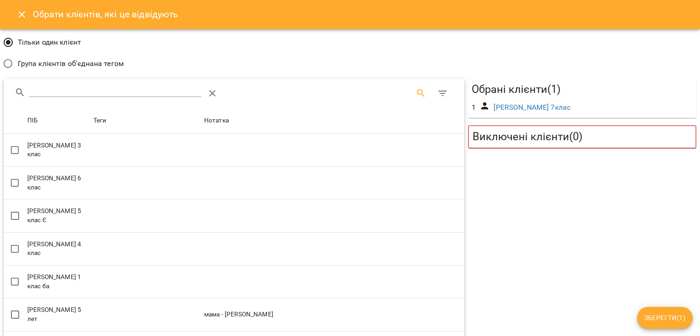
click at [673, 316] on span "Зберегти ( 1 )" at bounding box center [665, 318] width 41 height 11
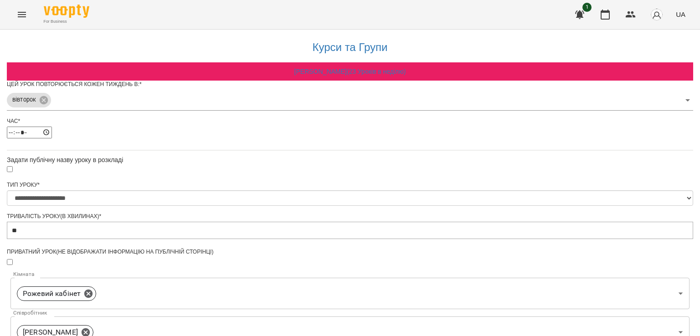
scroll to position [204, 0]
click at [93, 289] on icon at bounding box center [88, 293] width 8 height 8
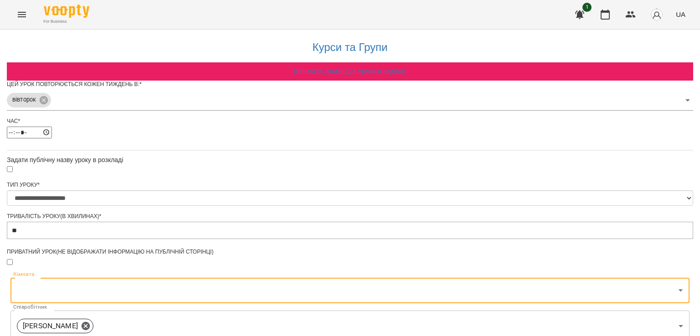
click at [317, 119] on body "**********" at bounding box center [350, 280] width 700 height 561
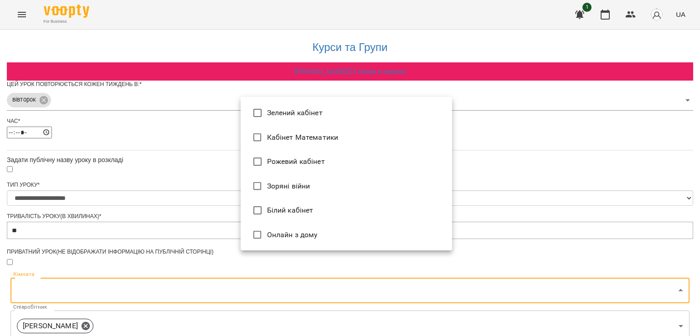
click at [284, 233] on li "Онлайн з дому" at bounding box center [347, 235] width 212 height 25
type input "**********"
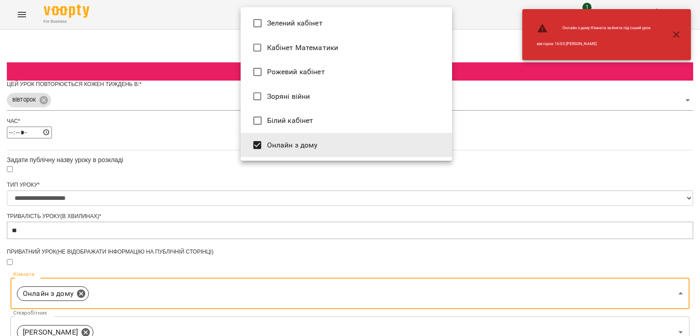
click at [514, 284] on div at bounding box center [350, 168] width 700 height 336
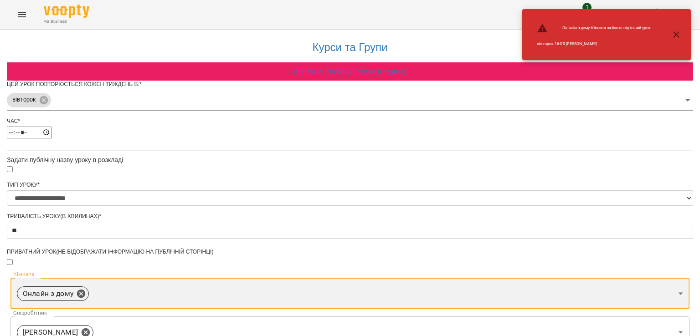
scroll to position [295, 0]
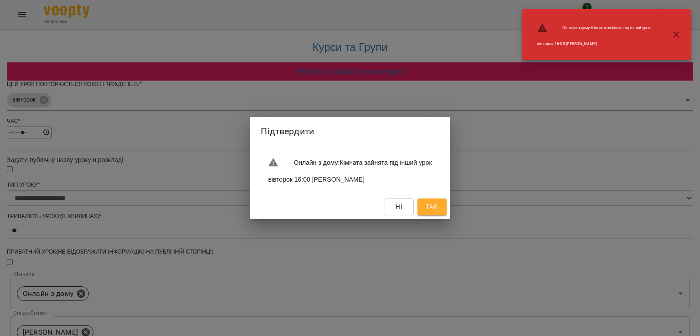
click at [438, 205] on span "Так" at bounding box center [432, 206] width 12 height 11
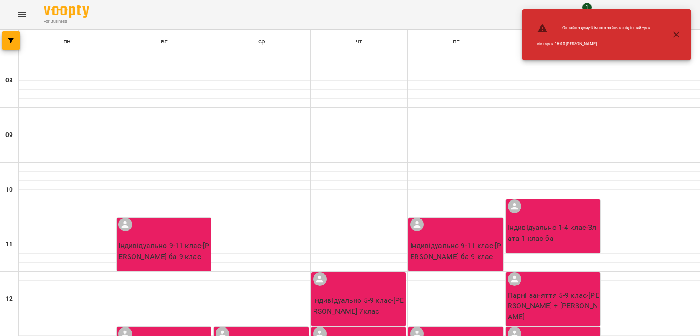
click at [22, 21] on button "Menu" at bounding box center [22, 15] width 22 height 22
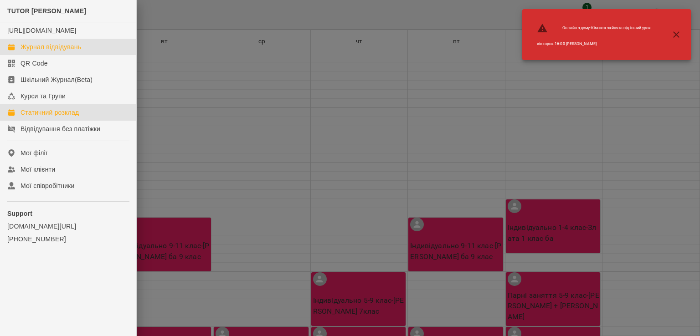
click at [67, 52] on div "Журнал відвідувань" at bounding box center [51, 46] width 61 height 9
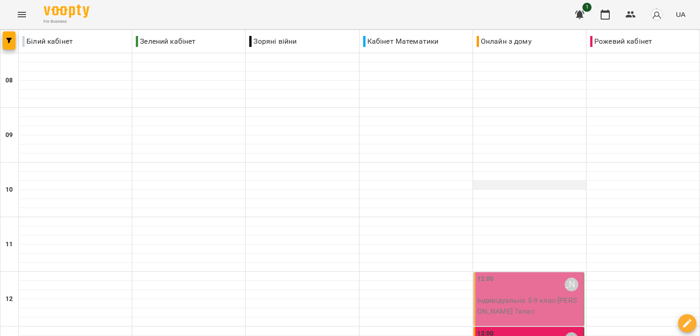
scroll to position [137, 0]
click at [541, 295] on p "Індивідуально 5-9 клас - [PERSON_NAME] 7клас" at bounding box center [529, 305] width 105 height 21
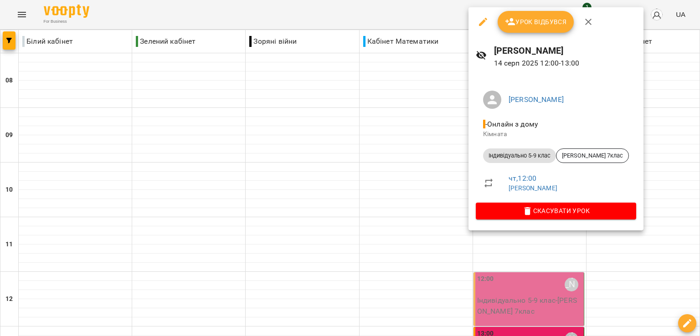
click at [532, 31] on button "Урок відбувся" at bounding box center [536, 22] width 77 height 22
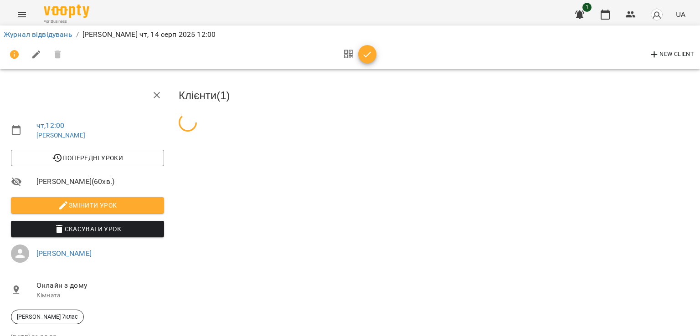
click at [371, 58] on icon "button" at bounding box center [367, 54] width 11 height 11
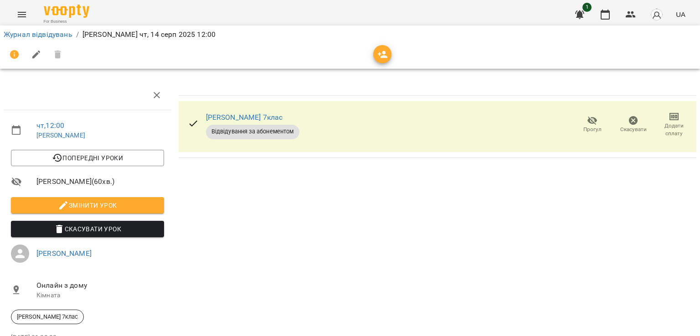
click at [14, 15] on button "Menu" at bounding box center [22, 15] width 22 height 22
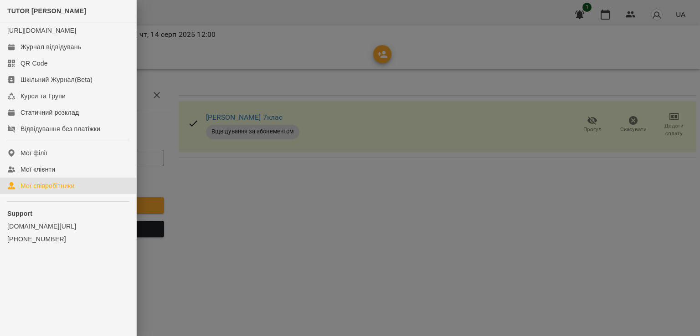
click at [54, 191] on div "Мої співробітники" at bounding box center [48, 185] width 54 height 9
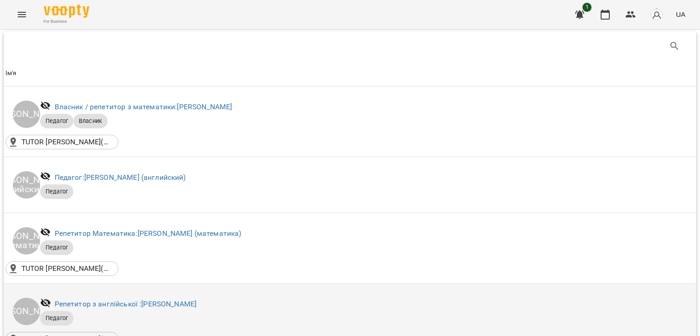
scroll to position [46, 0]
click at [166, 300] on link "Репетитор з англійської : [PERSON_NAME]" at bounding box center [126, 304] width 142 height 9
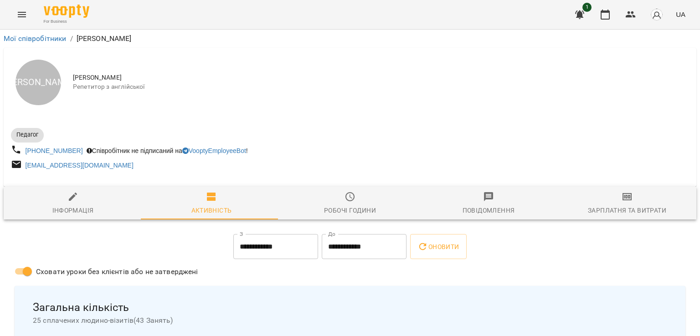
click at [622, 202] on icon "button" at bounding box center [627, 196] width 11 height 11
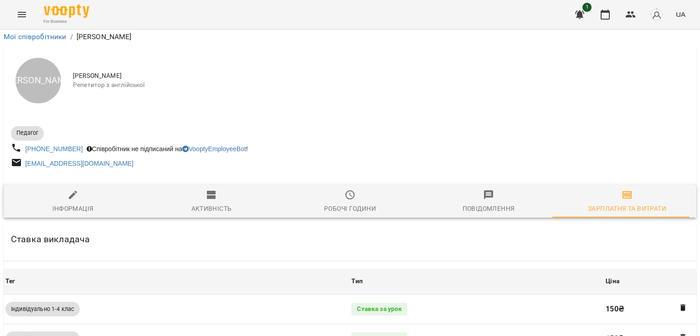
scroll to position [365, 0]
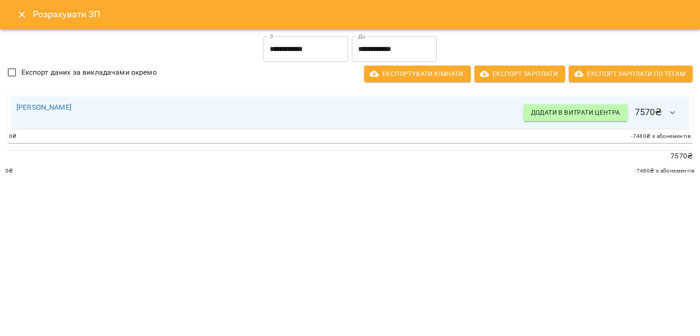
click at [312, 53] on input "**********" at bounding box center [305, 49] width 85 height 26
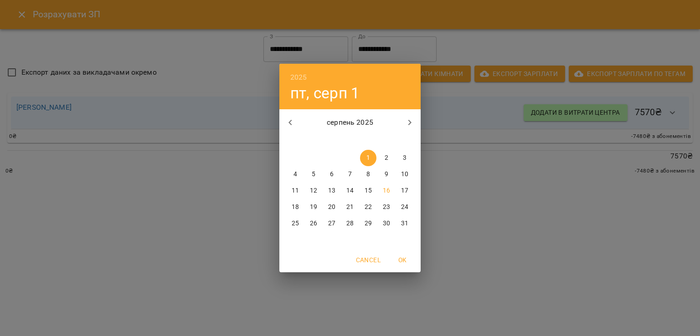
click at [295, 191] on p "11" at bounding box center [295, 190] width 7 height 9
type input "**********"
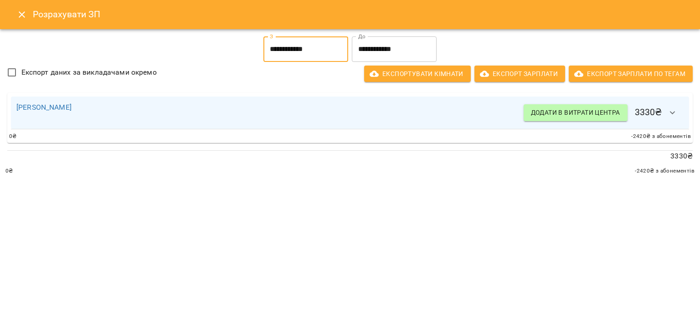
click at [18, 13] on icon "Close" at bounding box center [21, 14] width 11 height 11
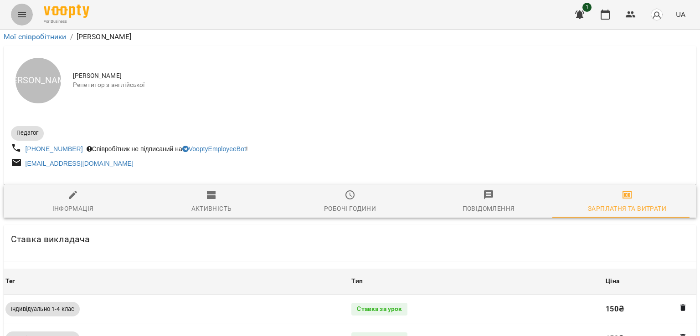
click at [18, 12] on icon "Menu" at bounding box center [22, 14] width 8 height 5
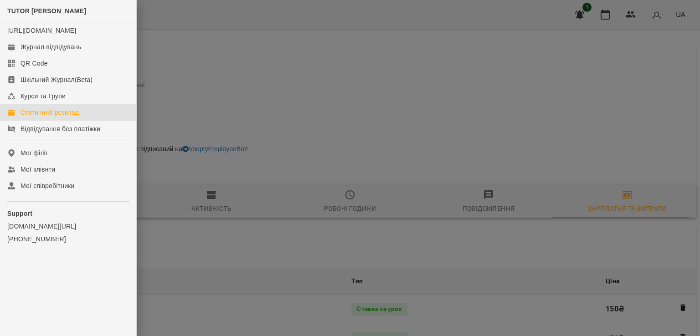
click at [77, 117] on div "Статичний розклад" at bounding box center [50, 112] width 58 height 9
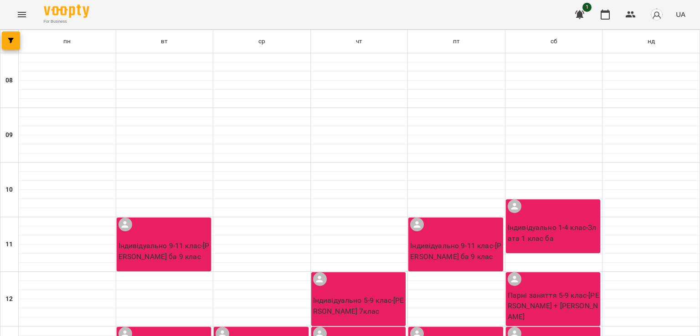
scroll to position [228, 0]
click at [20, 10] on icon "Menu" at bounding box center [21, 14] width 11 height 11
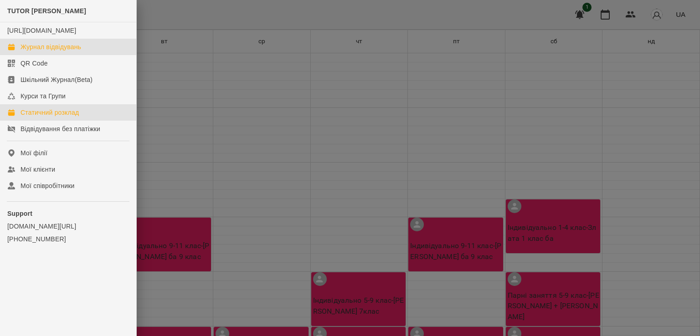
click at [63, 52] on div "Журнал відвідувань" at bounding box center [51, 46] width 61 height 9
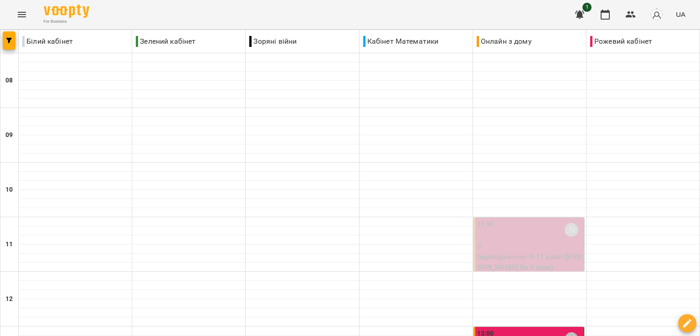
scroll to position [274, 0]
